Goal: Check status: Verify the current state of an ongoing process or item

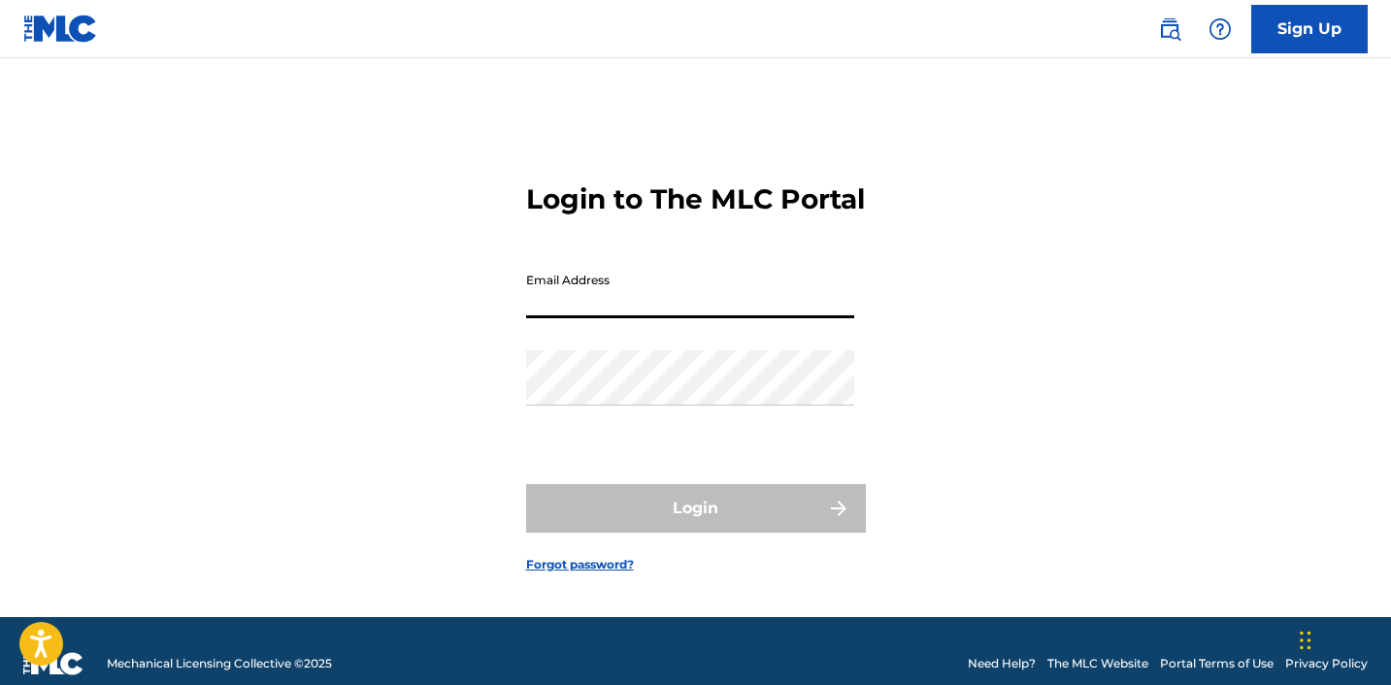
click at [584, 313] on input "Email Address" at bounding box center [690, 290] width 328 height 55
type input "[EMAIL_ADDRESS][DOMAIN_NAME]"
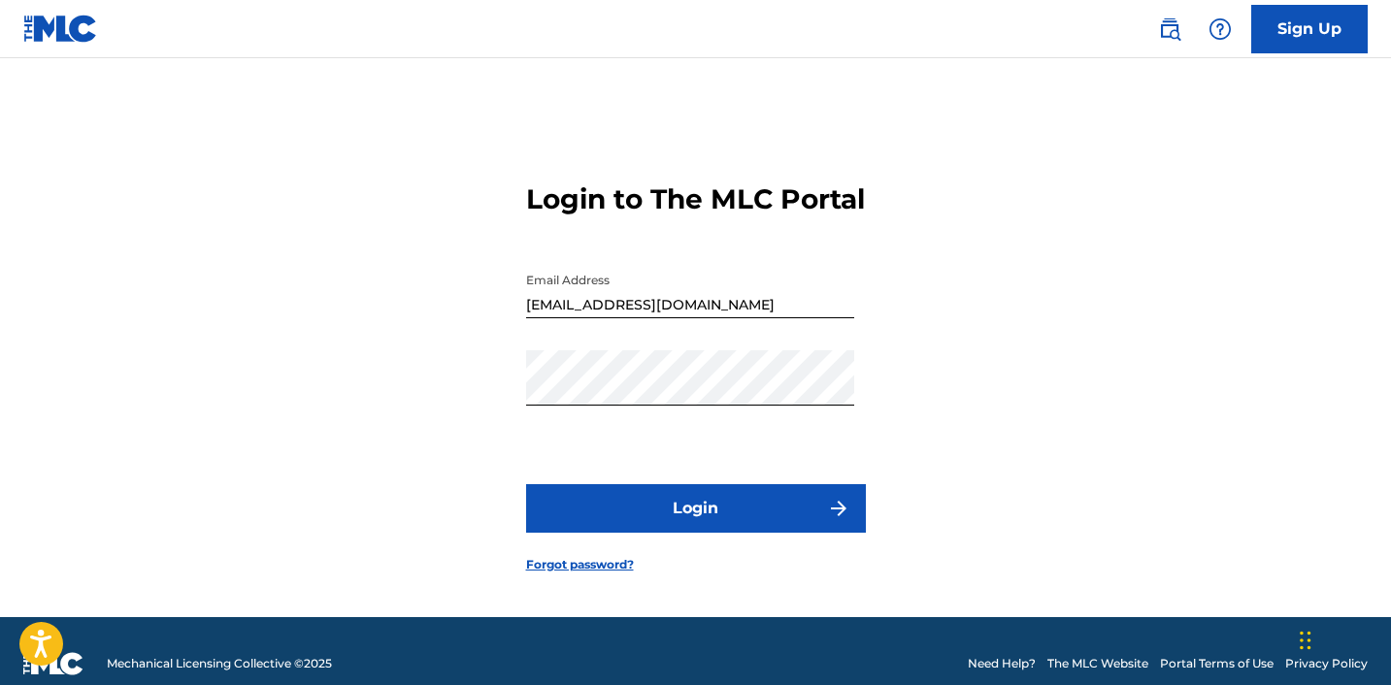
click at [644, 533] on button "Login" at bounding box center [696, 508] width 340 height 49
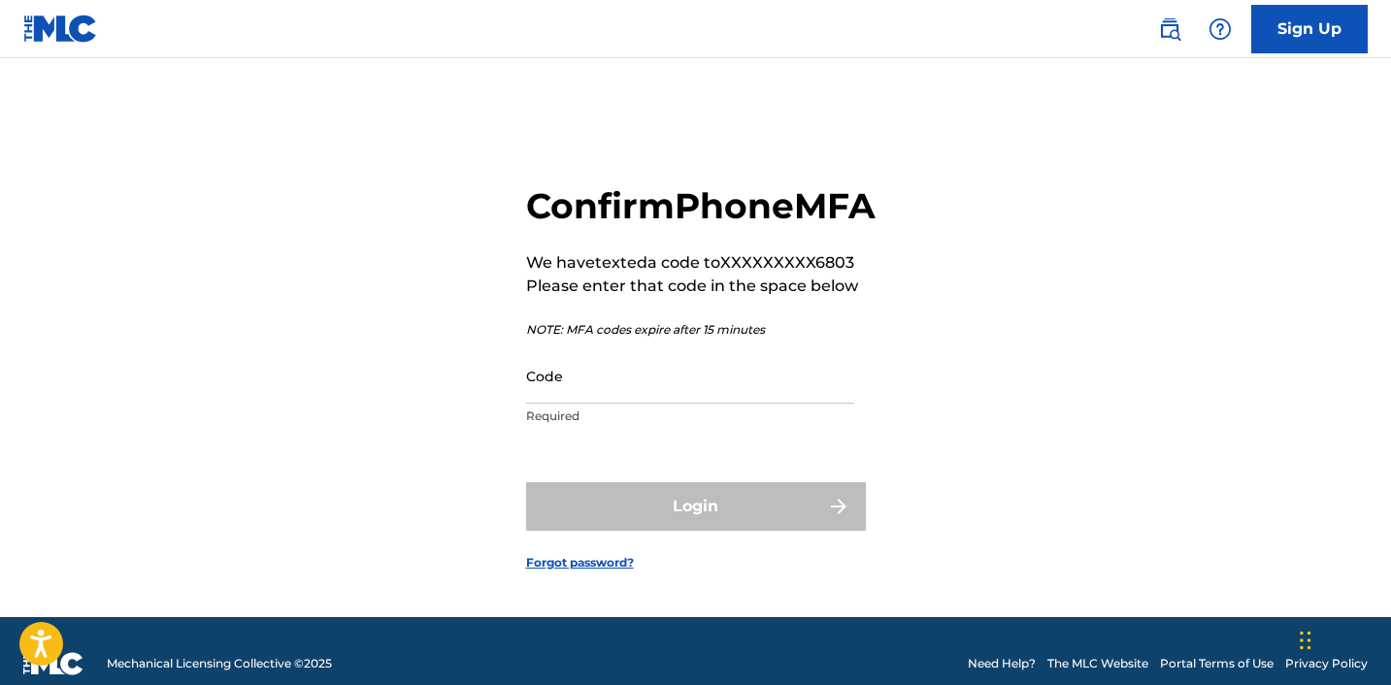
click at [567, 404] on input "Code" at bounding box center [690, 376] width 328 height 55
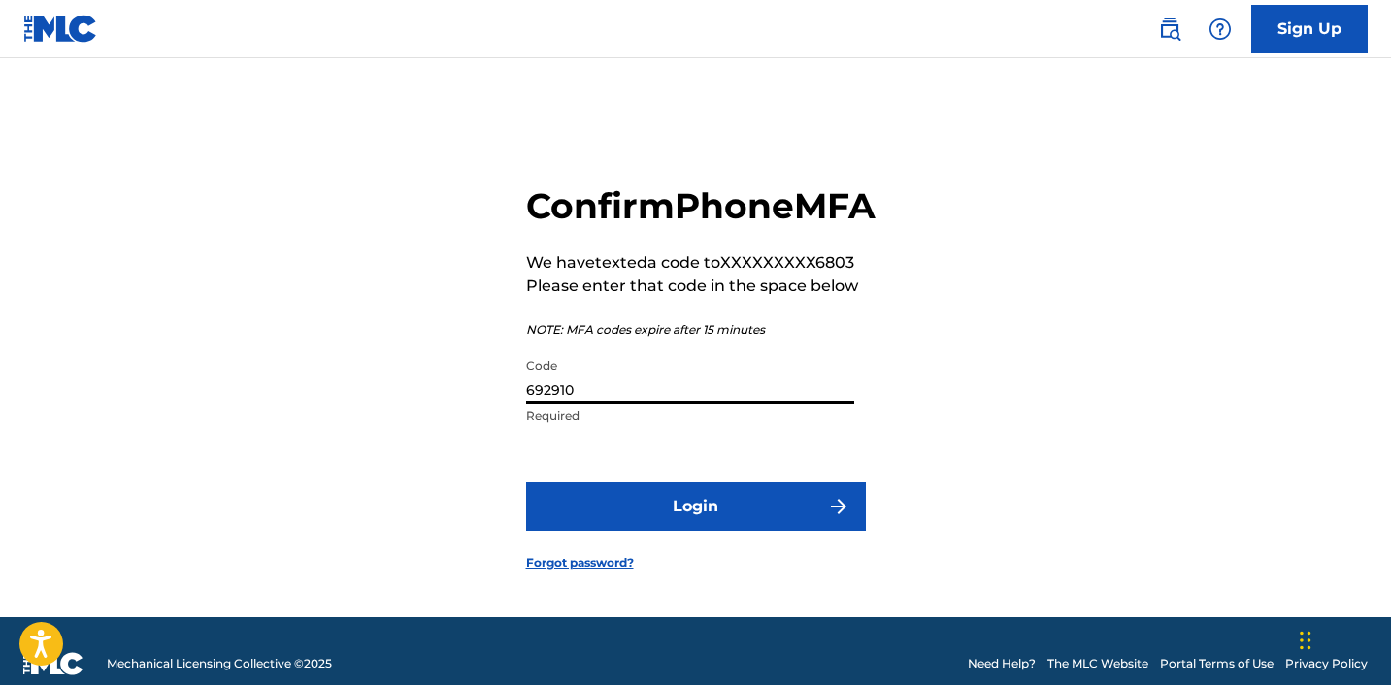
type input "692910"
click at [657, 531] on button "Login" at bounding box center [696, 507] width 340 height 49
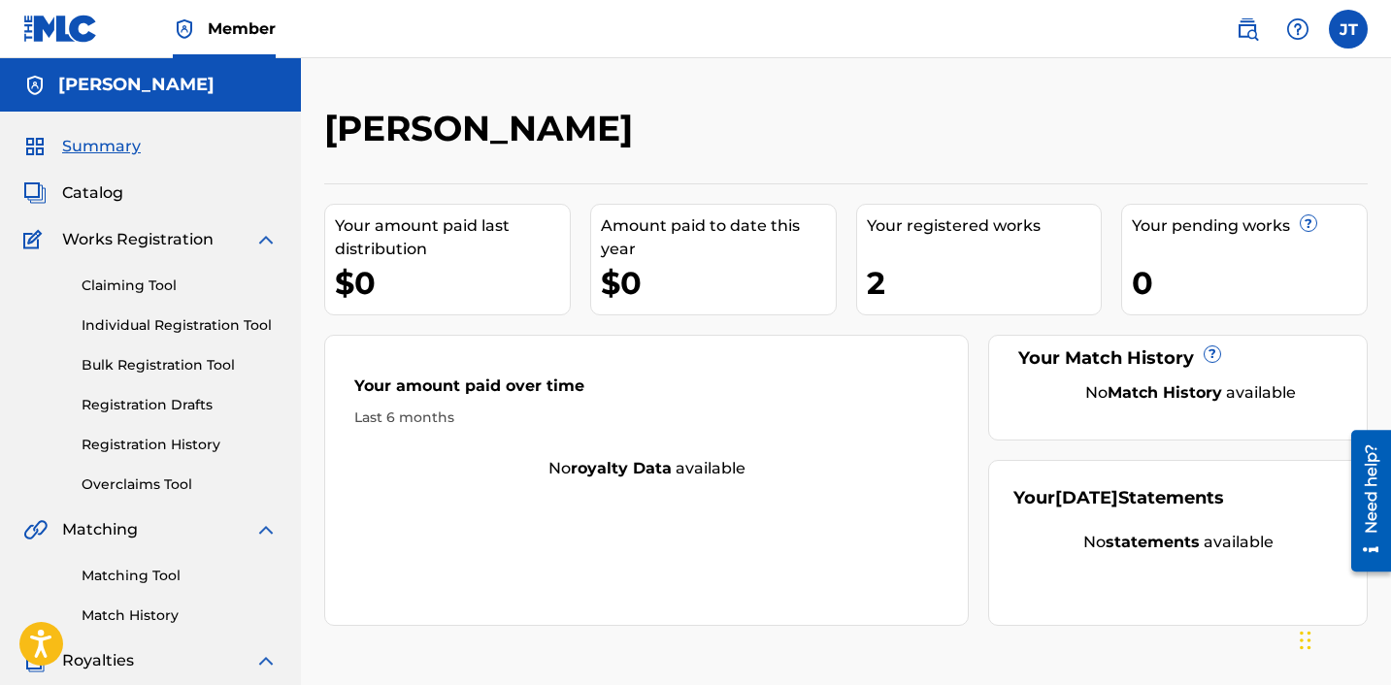
click at [178, 287] on link "Claiming Tool" at bounding box center [180, 286] width 196 height 20
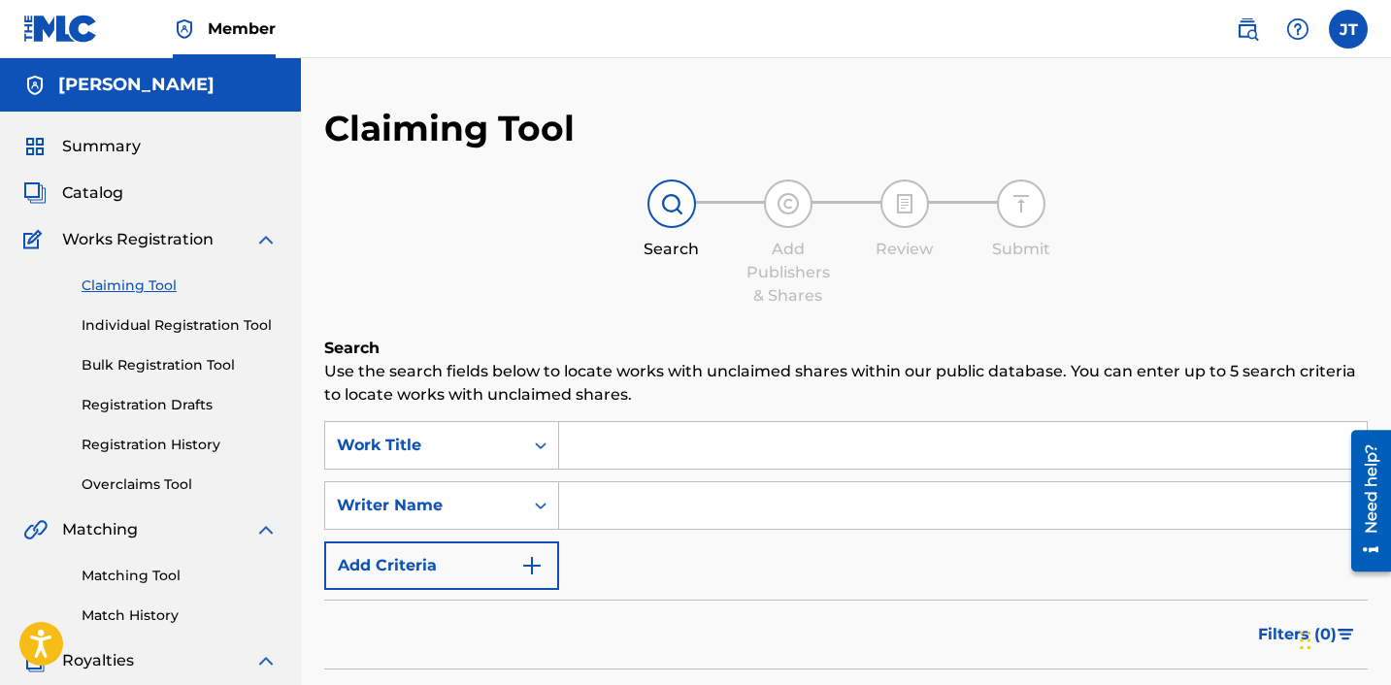
click at [148, 436] on link "Registration History" at bounding box center [180, 445] width 196 height 20
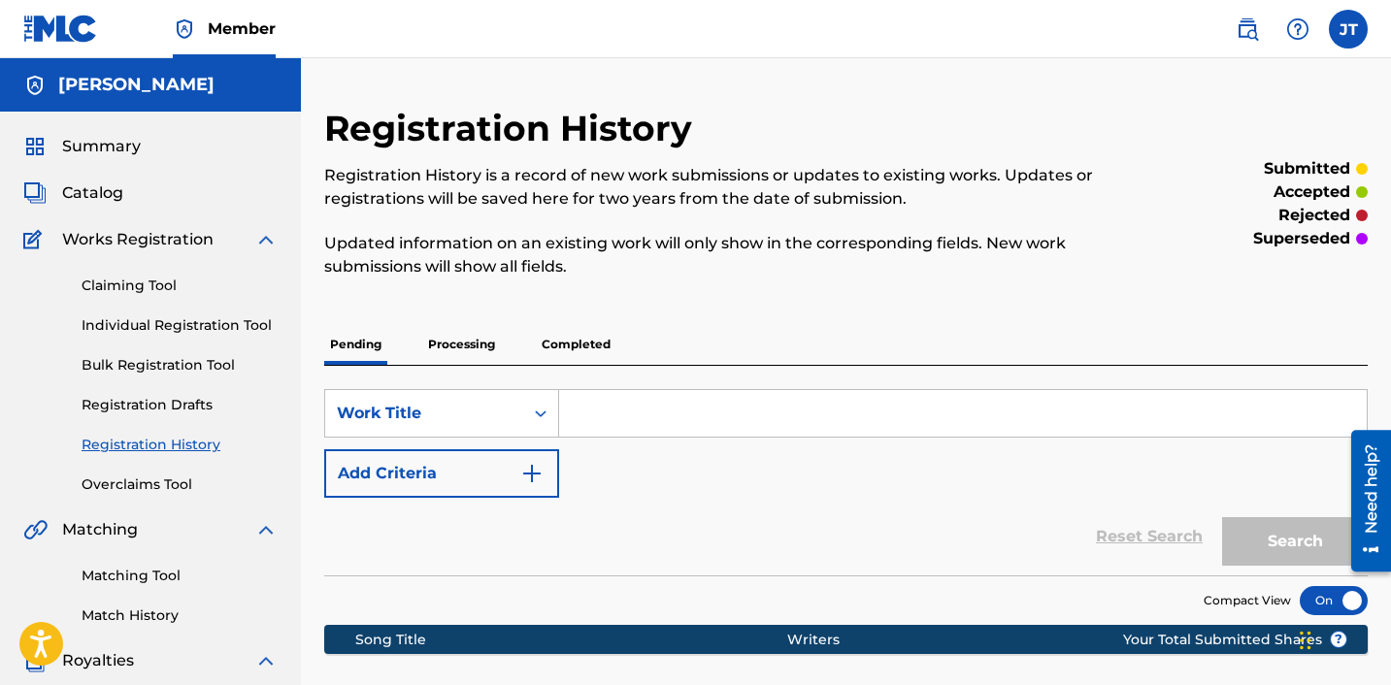
click at [488, 341] on p "Processing" at bounding box center [461, 344] width 79 height 41
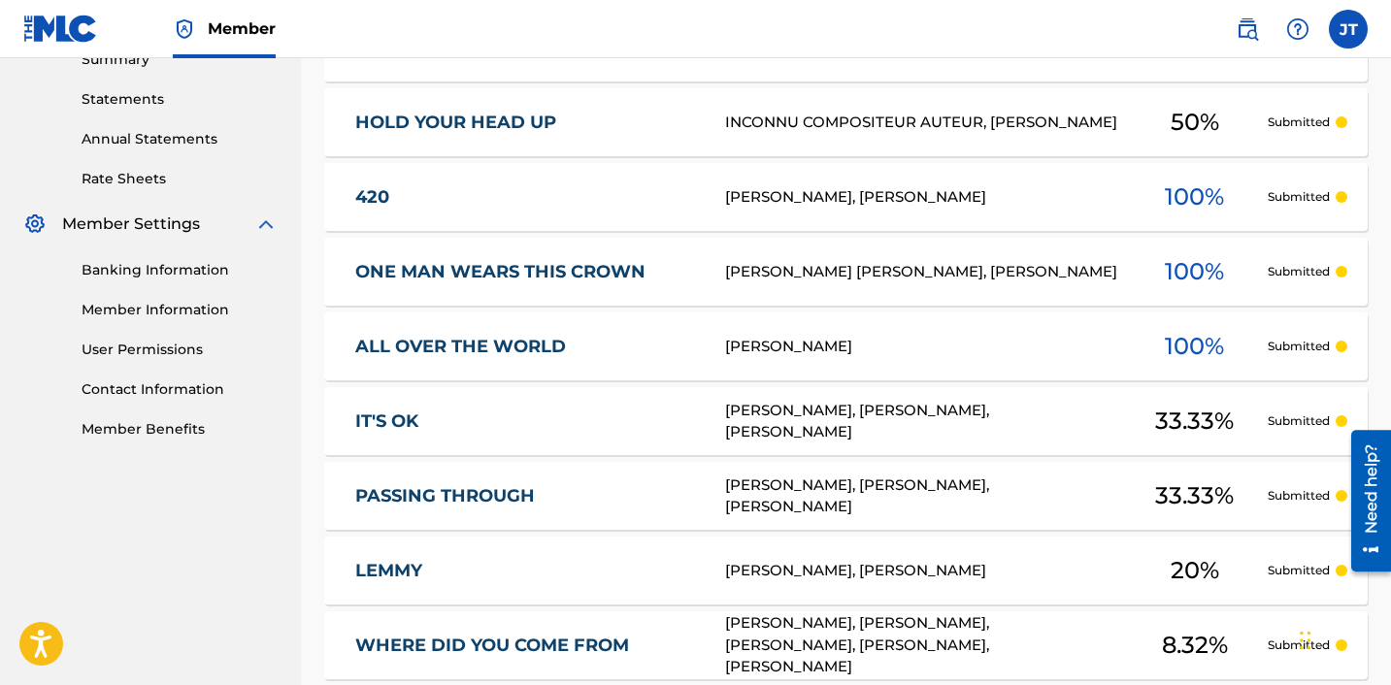
scroll to position [941, 0]
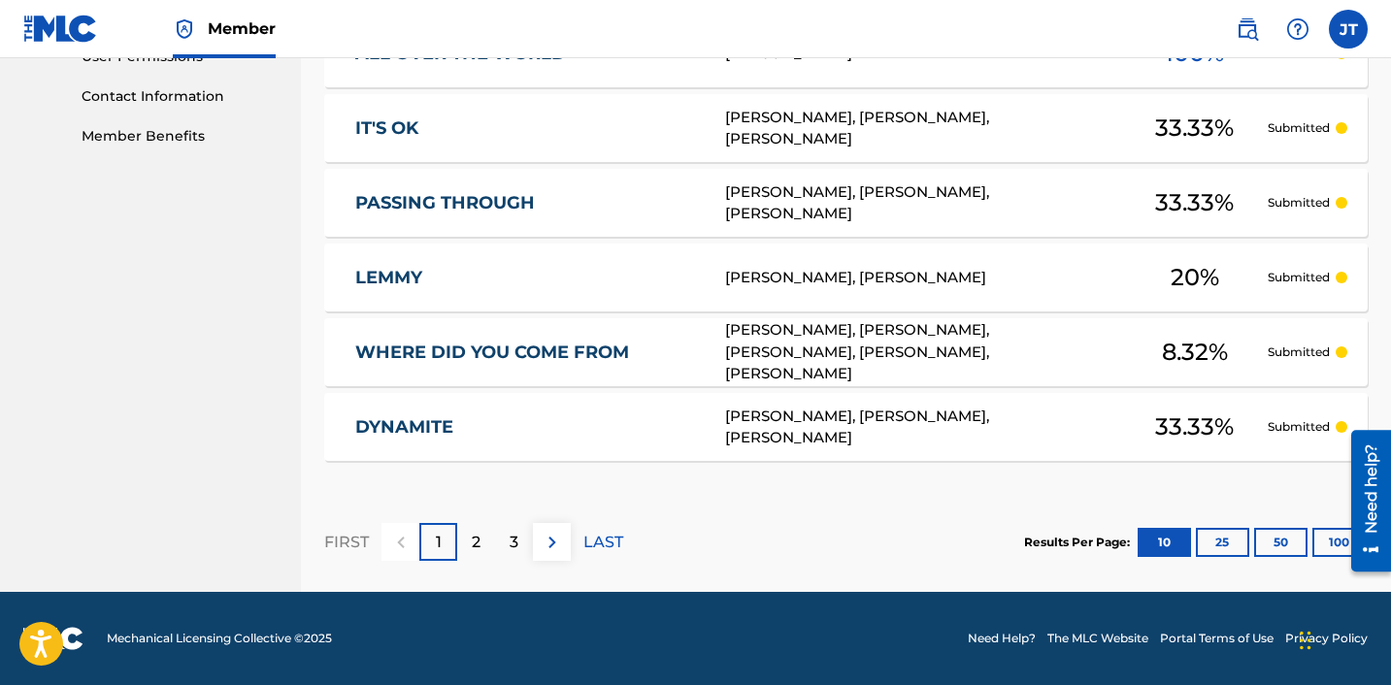
click at [1325, 537] on button "100" at bounding box center [1339, 542] width 53 height 29
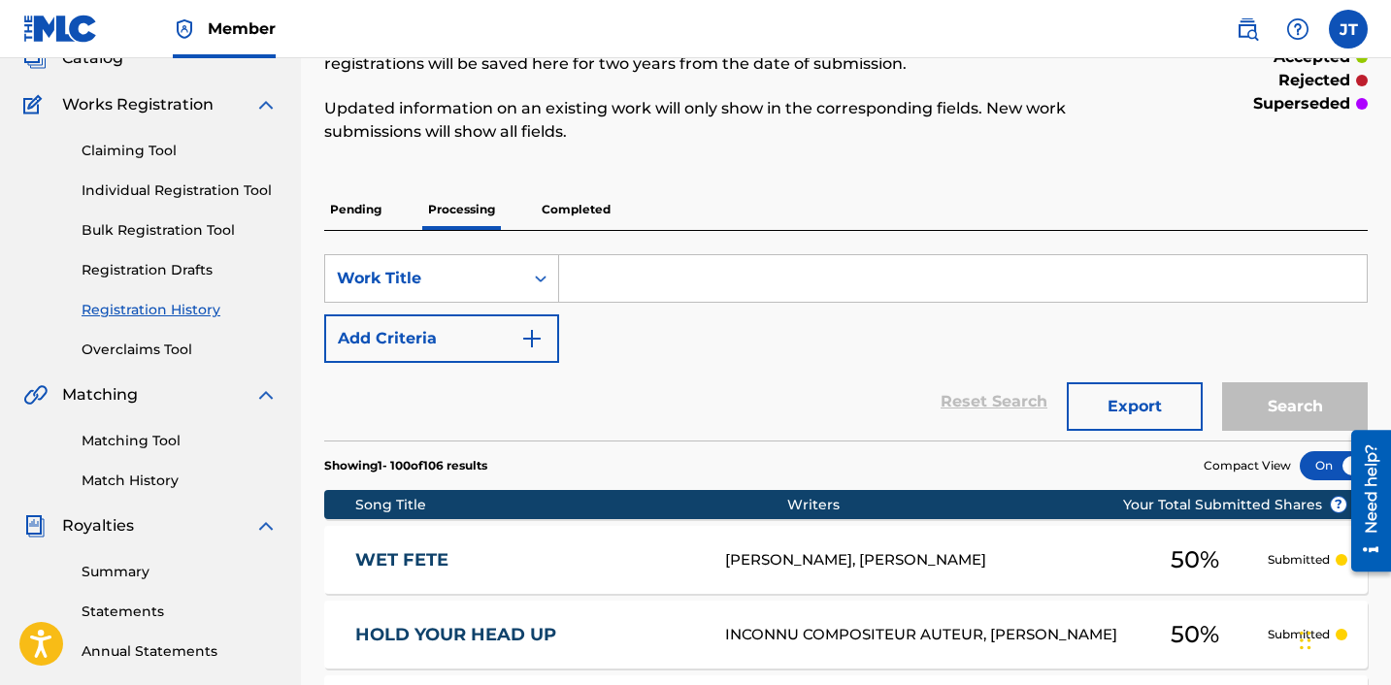
scroll to position [0, 0]
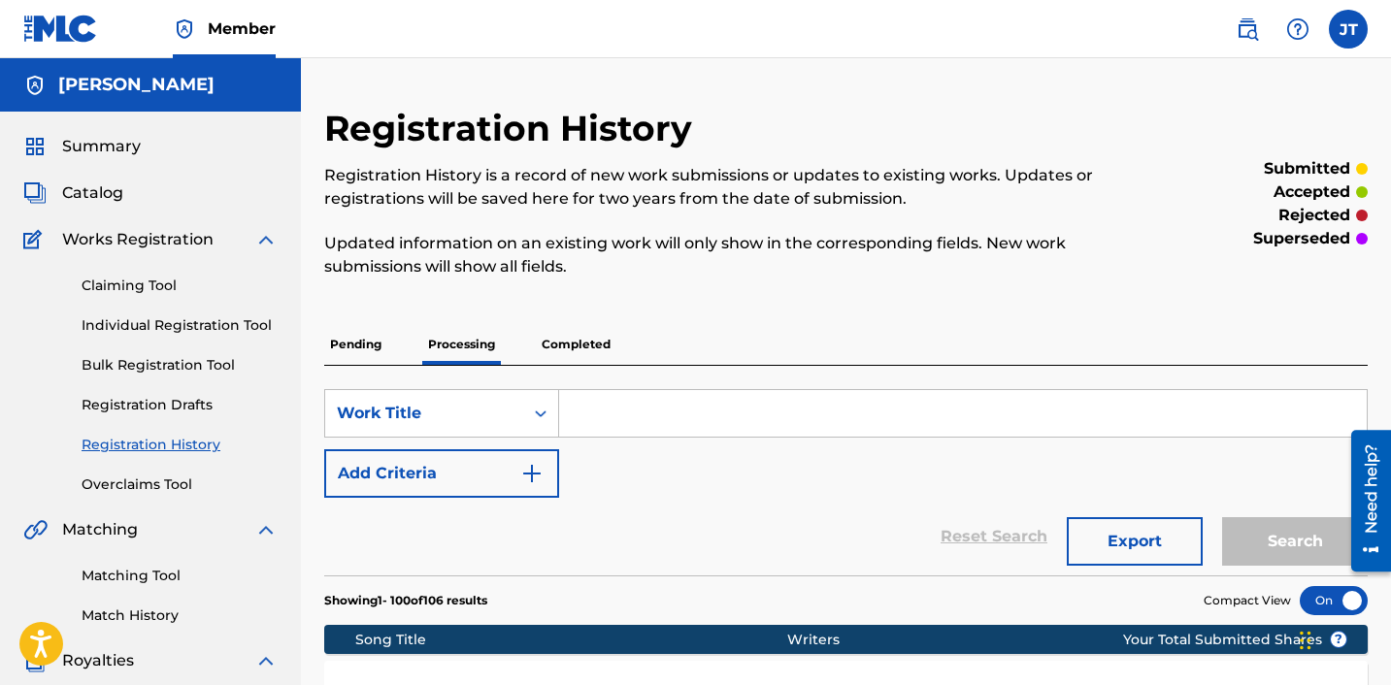
click at [376, 354] on p "Pending" at bounding box center [355, 344] width 63 height 41
